Goal: Book appointment/travel/reservation

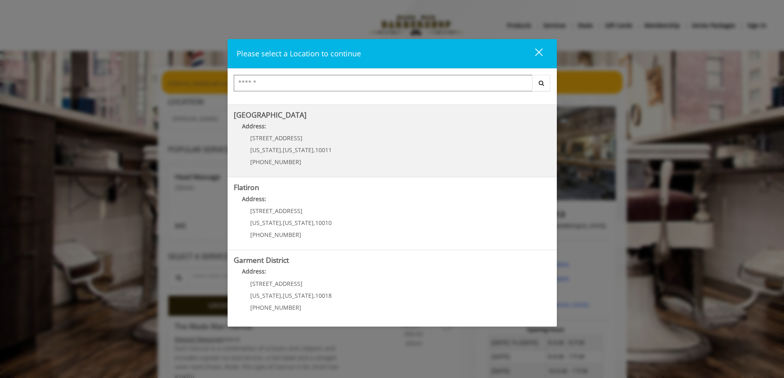
scroll to position [137, 0]
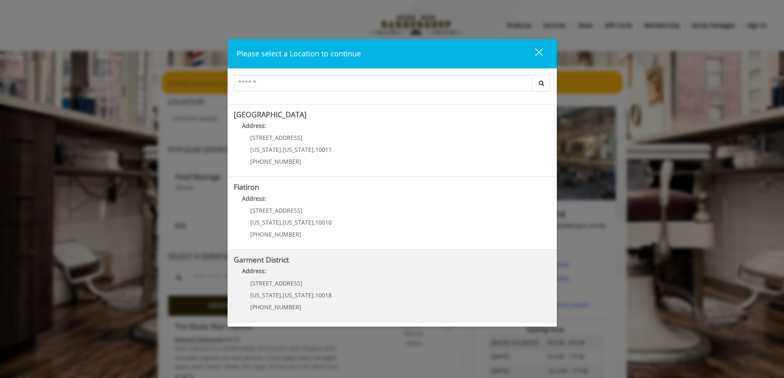
click at [399, 271] on District "Address:" at bounding box center [392, 273] width 317 height 13
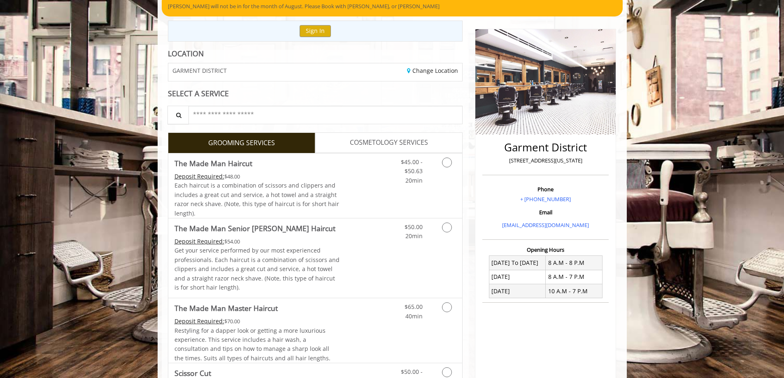
scroll to position [86, 0]
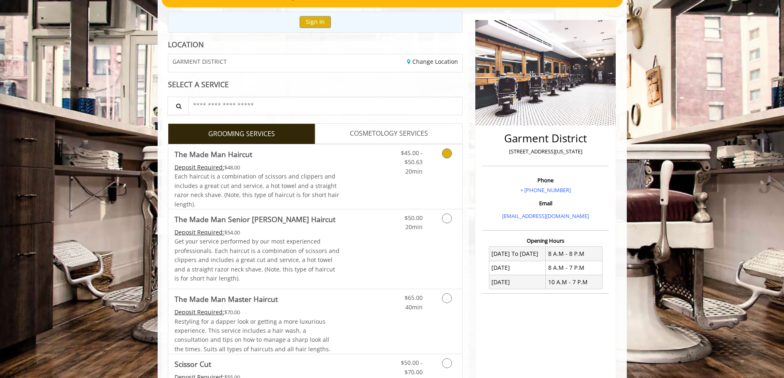
click at [448, 154] on icon "Grooming services" at bounding box center [447, 154] width 10 height 10
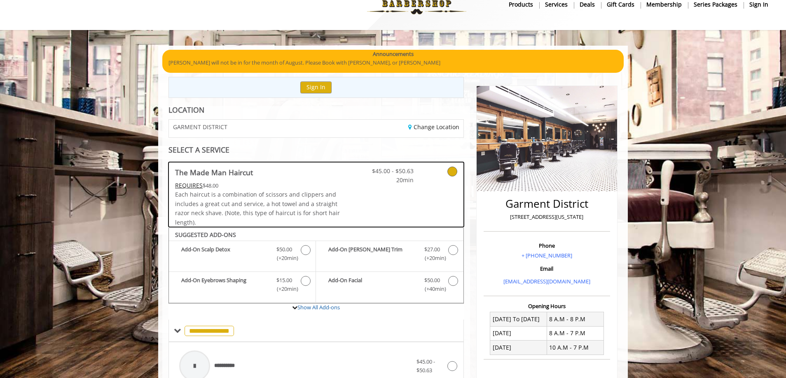
scroll to position [19, 0]
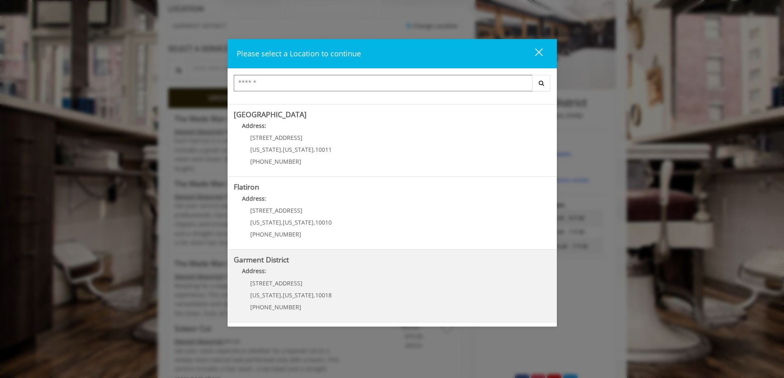
scroll to position [124, 0]
click at [406, 267] on District "Address:" at bounding box center [392, 273] width 317 height 13
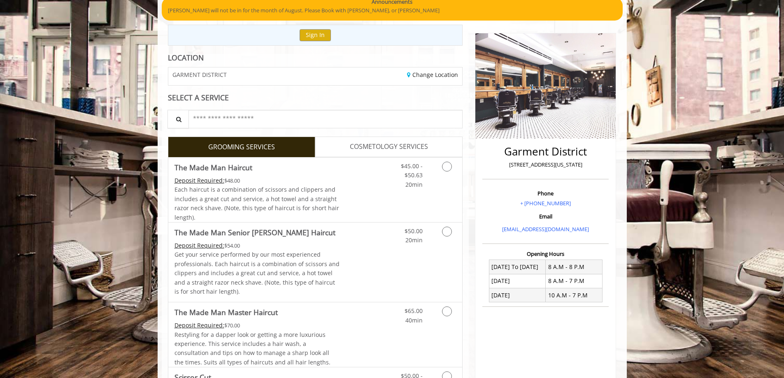
scroll to position [82, 0]
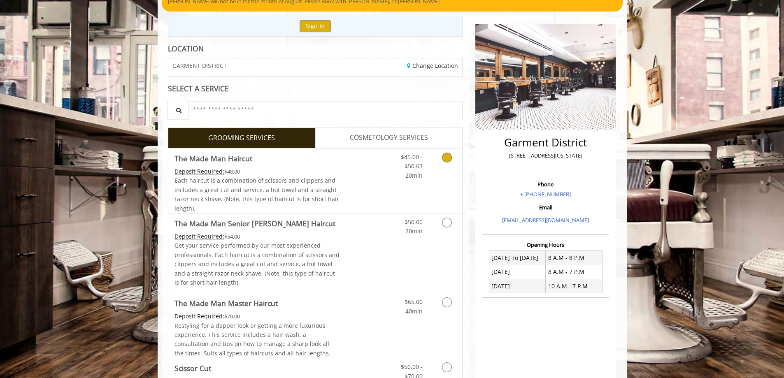
click at [445, 170] on link "Grooming services" at bounding box center [445, 165] width 21 height 32
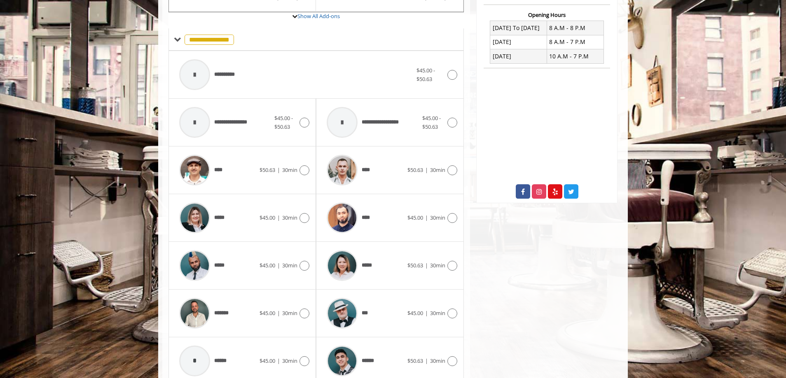
scroll to position [331, 0]
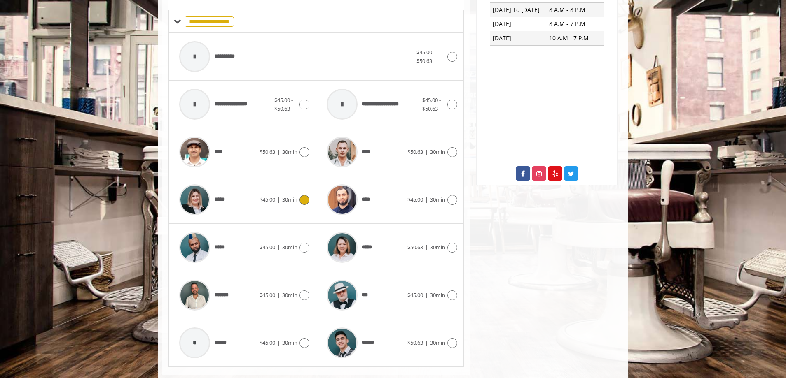
click at [295, 200] on span "30min" at bounding box center [289, 199] width 15 height 7
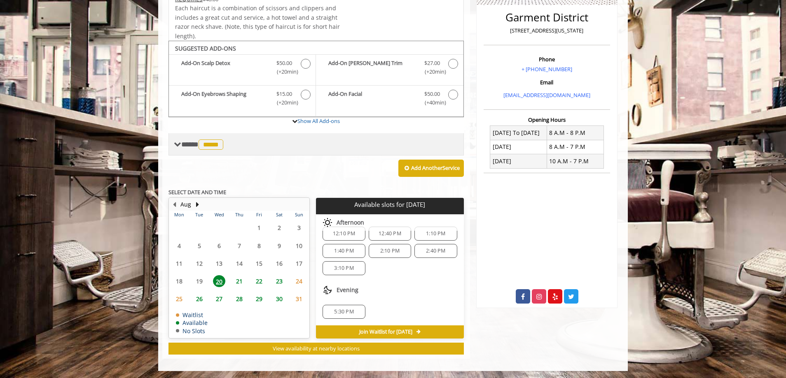
scroll to position [209, 0]
